Goal: Task Accomplishment & Management: Use online tool/utility

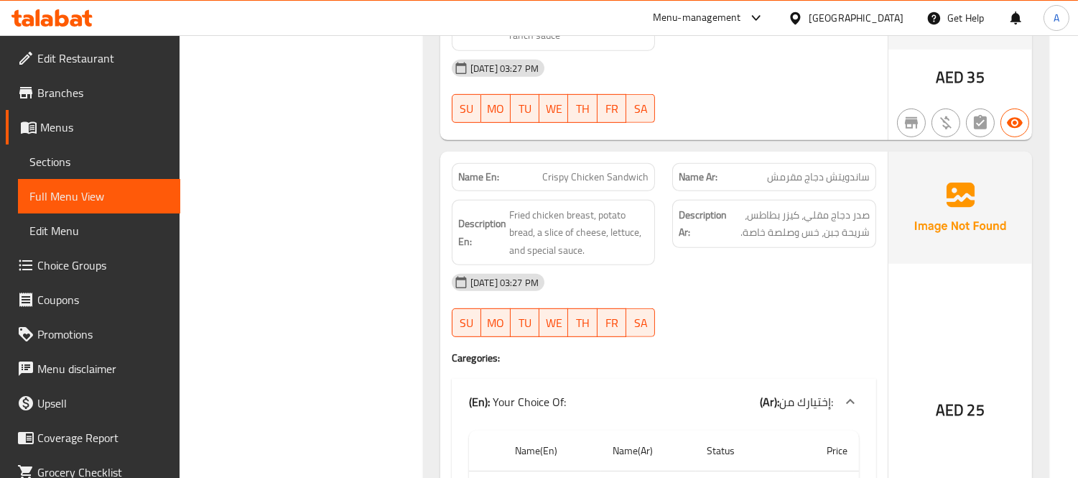
scroll to position [1137, 0]
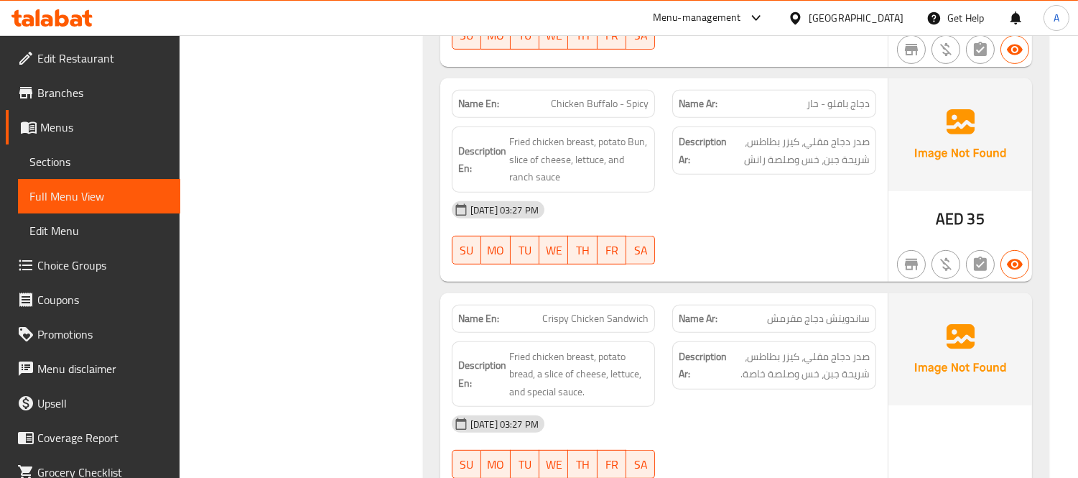
drag, startPoint x: 267, startPoint y: 19, endPoint x: 226, endPoint y: 47, distance: 50.6
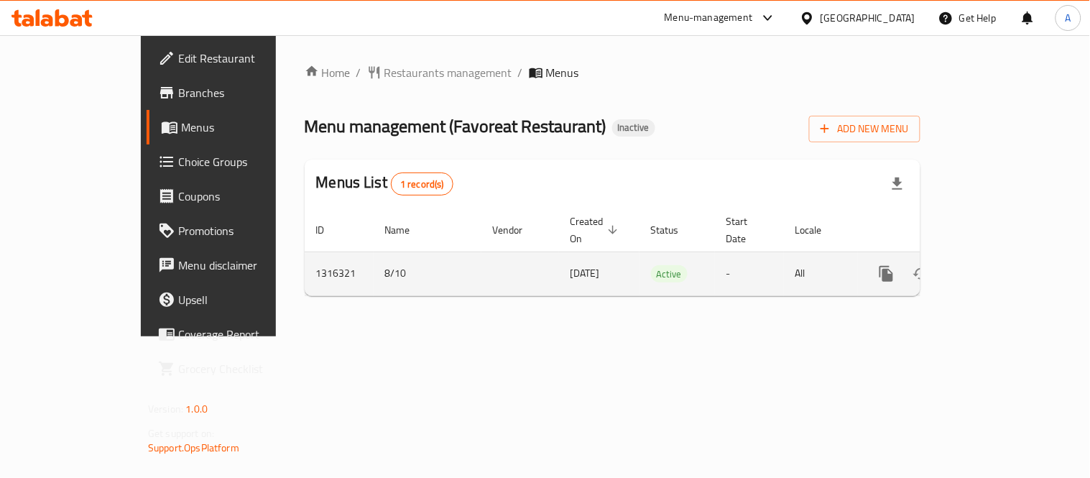
click at [996, 267] on icon "enhanced table" at bounding box center [990, 273] width 13 height 13
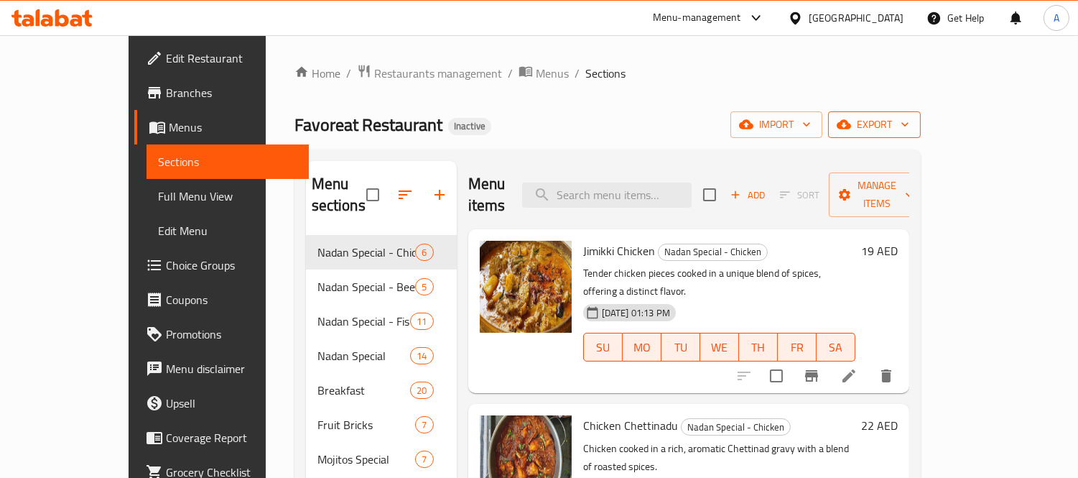
click at [912, 120] on icon "button" at bounding box center [905, 124] width 14 height 14
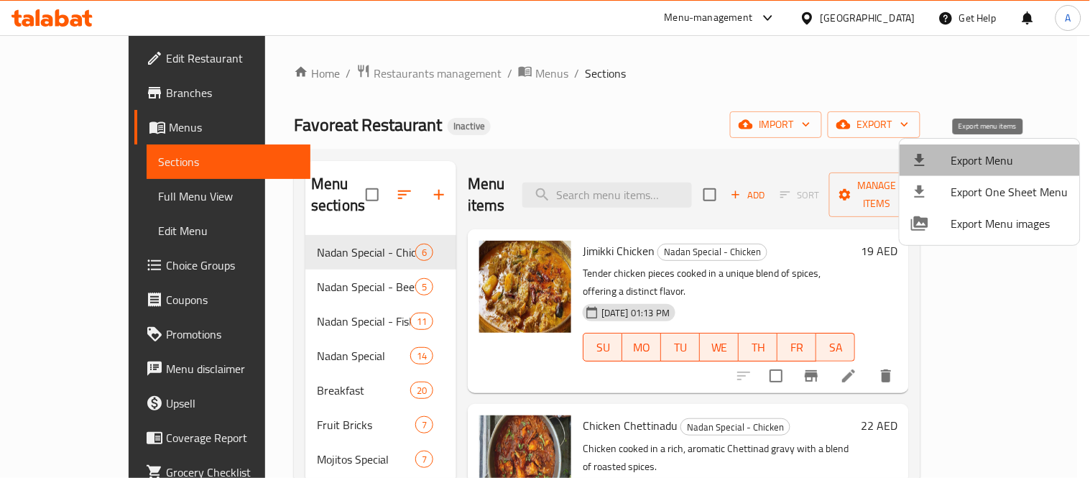
click at [995, 147] on li "Export Menu" at bounding box center [989, 160] width 180 height 32
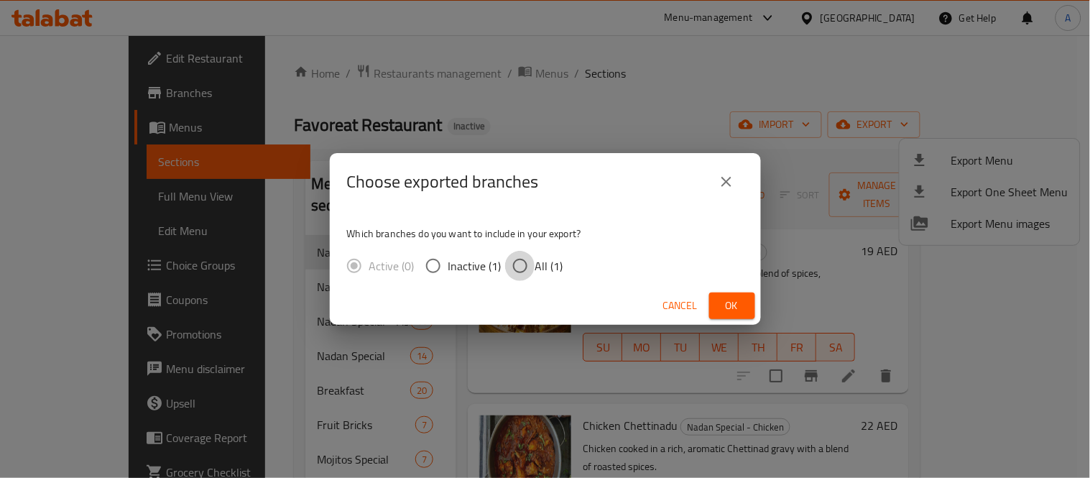
click at [524, 264] on input "All (1)" at bounding box center [520, 266] width 30 height 30
radio input "true"
click at [726, 312] on span "Ok" at bounding box center [732, 306] width 23 height 18
